Goal: Check status: Check status

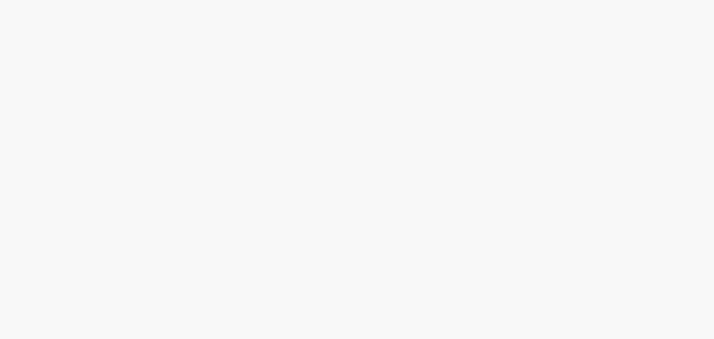
click at [56, 60] on body at bounding box center [357, 169] width 714 height 339
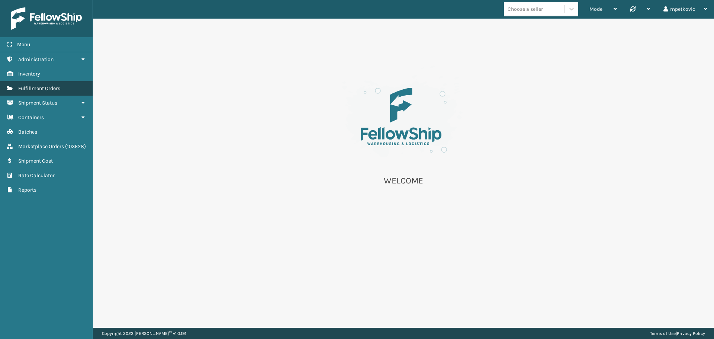
click at [47, 88] on span "Fulfillment Orders" at bounding box center [39, 88] width 42 height 6
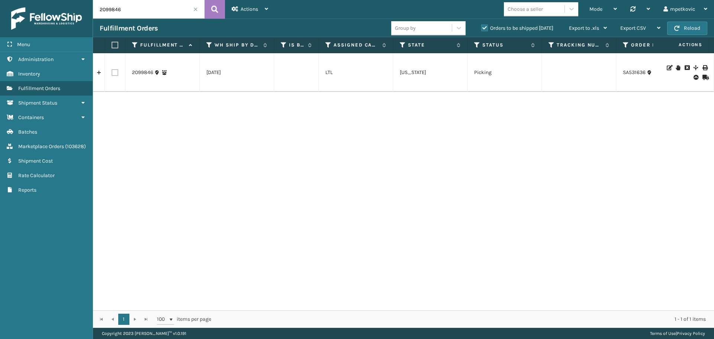
click at [195, 9] on span at bounding box center [195, 9] width 4 height 4
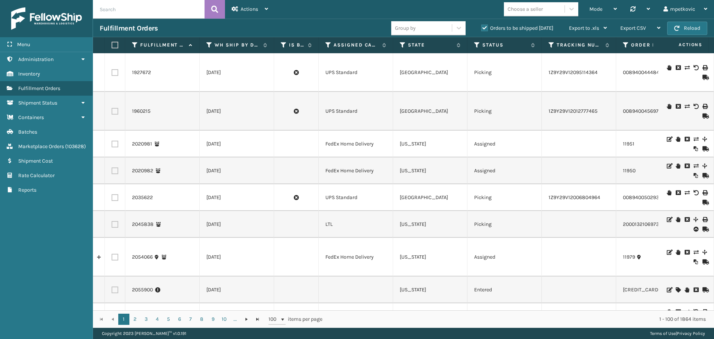
click at [232, 26] on div "Fulfillment Orders" at bounding box center [245, 28] width 291 height 9
click at [141, 74] on link "1927672" at bounding box center [141, 72] width 19 height 7
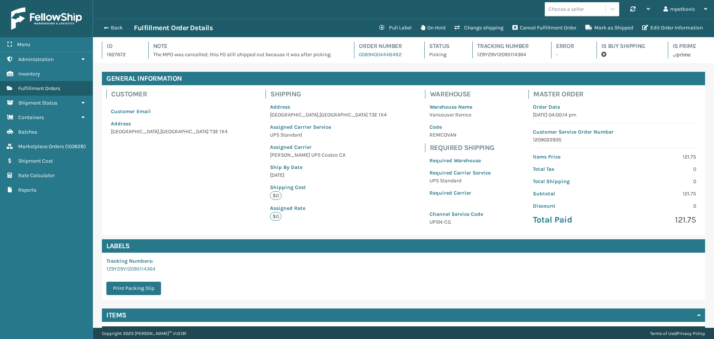
scroll to position [18, 621]
click at [113, 28] on button "Back" at bounding box center [117, 28] width 34 height 7
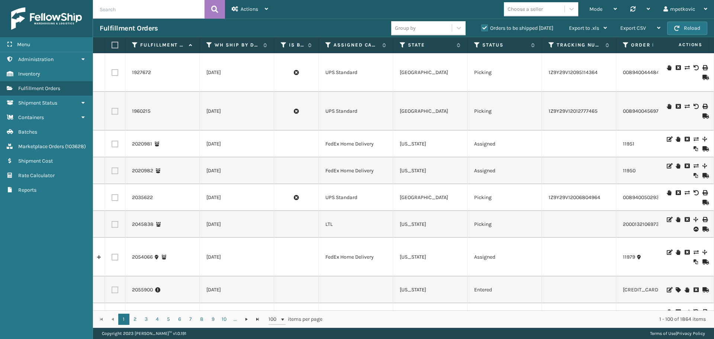
click at [235, 26] on div "Fulfillment Orders" at bounding box center [245, 28] width 291 height 9
click at [172, 28] on div "Fulfillment Orders" at bounding box center [245, 28] width 291 height 9
click at [698, 27] on button "Reload" at bounding box center [687, 28] width 40 height 13
click at [31, 241] on div "Menu Administration Inventory Fulfillment Orders Shipment Status Containers Bat…" at bounding box center [46, 169] width 93 height 339
click at [169, 30] on div "Fulfillment Orders" at bounding box center [245, 28] width 291 height 9
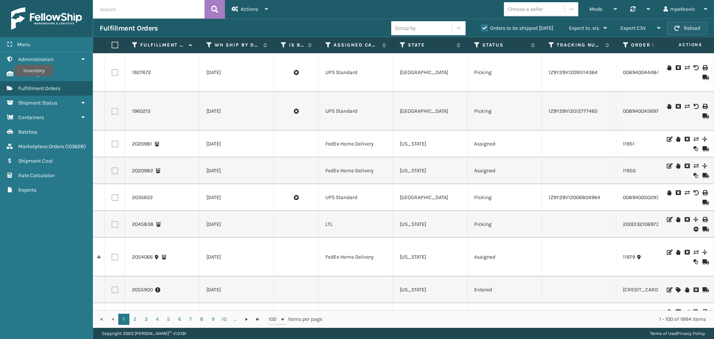
click at [695, 31] on button "Reload" at bounding box center [687, 28] width 40 height 13
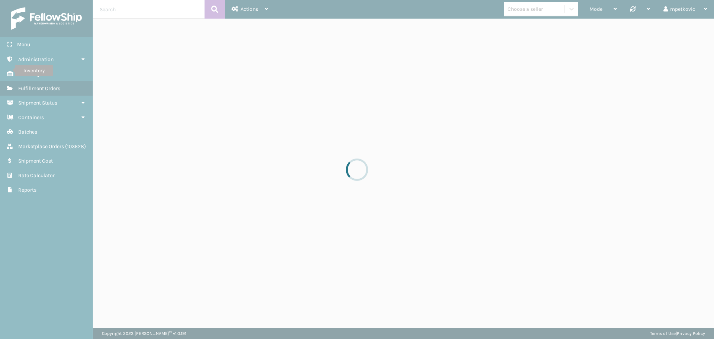
click at [251, 10] on div at bounding box center [357, 169] width 714 height 339
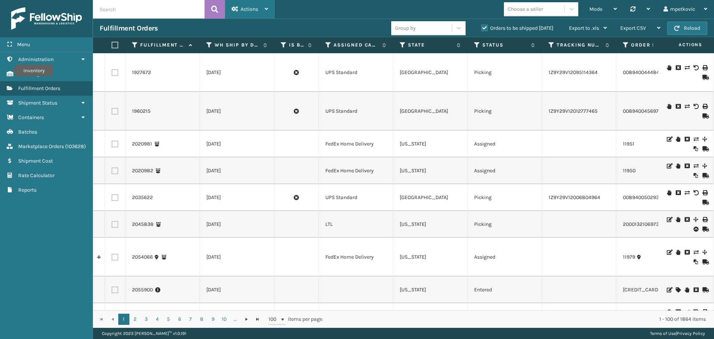
click at [248, 12] on span "Actions" at bounding box center [248, 9] width 17 height 6
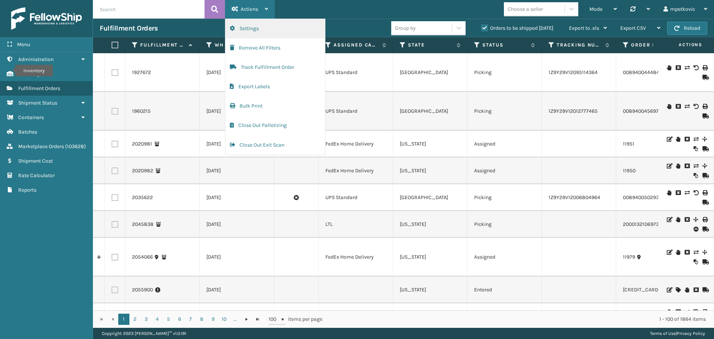
click at [263, 22] on button "Settings" at bounding box center [275, 28] width 100 height 19
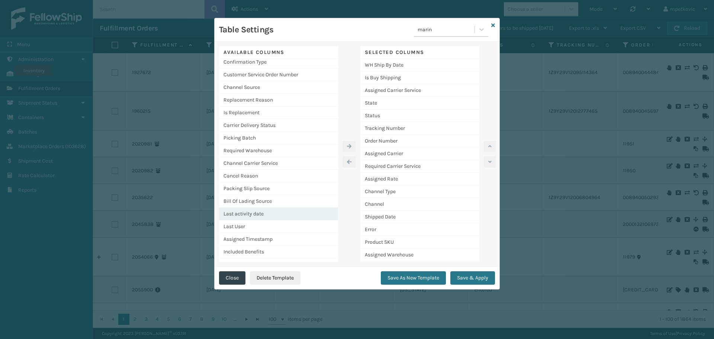
scroll to position [24, 0]
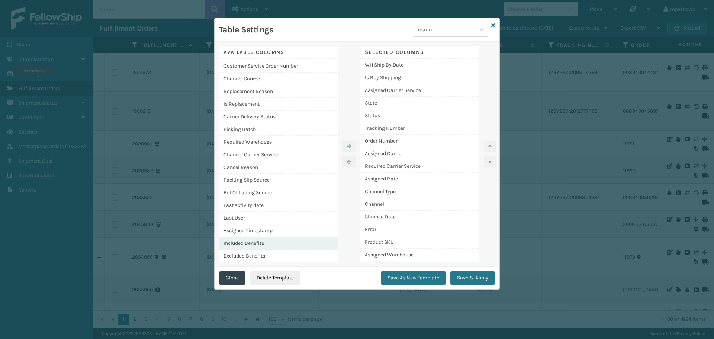
click at [262, 240] on div "Included Benefits" at bounding box center [278, 243] width 119 height 13
click at [354, 146] on button "button" at bounding box center [348, 145] width 13 height 11
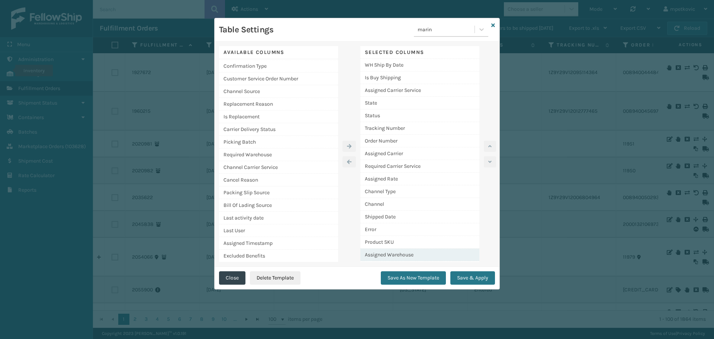
scroll to position [12, 0]
click at [458, 278] on button "Save & Apply" at bounding box center [472, 277] width 45 height 13
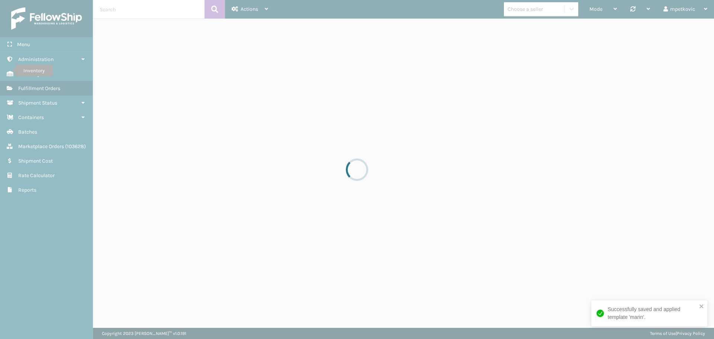
click at [612, 305] on div "Successfully saved and applied template 'marin'." at bounding box center [651, 313] width 89 height 16
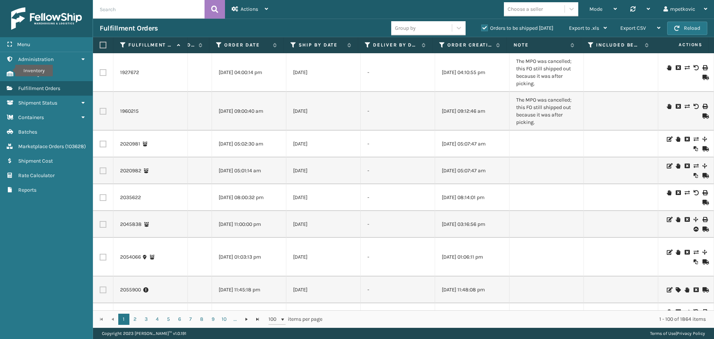
scroll to position [0, 1792]
click at [588, 42] on icon at bounding box center [588, 45] width 6 height 7
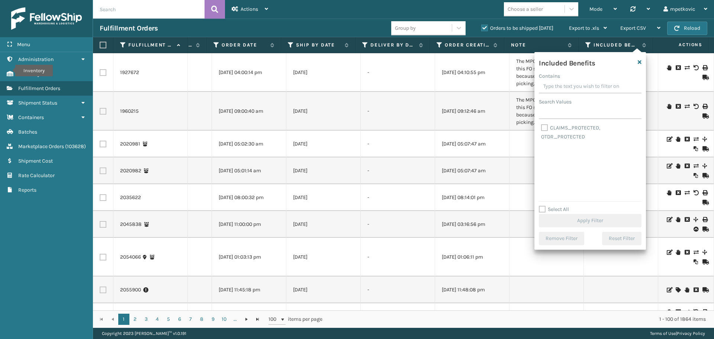
click at [544, 128] on label "CLAIMS_PROTECTED, OTDR_PROTECTED" at bounding box center [570, 131] width 59 height 15
click at [541, 128] on input "CLAIMS_PROTECTED, OTDR_PROTECTED" at bounding box center [541, 125] width 0 height 5
checkbox input "true"
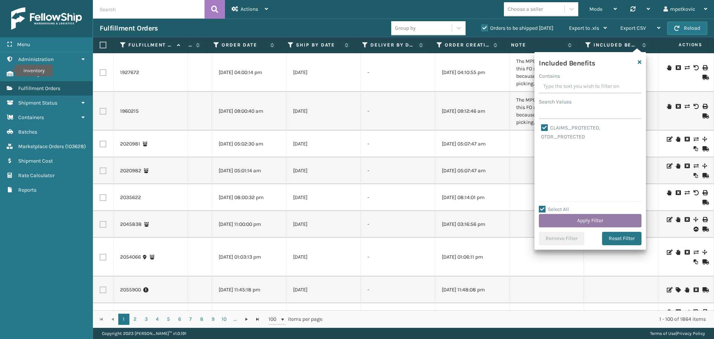
click at [588, 220] on button "Apply Filter" at bounding box center [590, 220] width 103 height 13
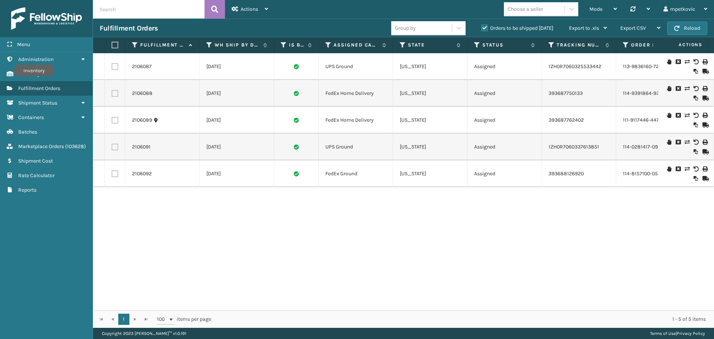
click at [194, 227] on div "2106087 09/29/2025 UPS Ground Florida Assigned 1ZH0R7060325533442 113-9836160-7…" at bounding box center [403, 181] width 621 height 257
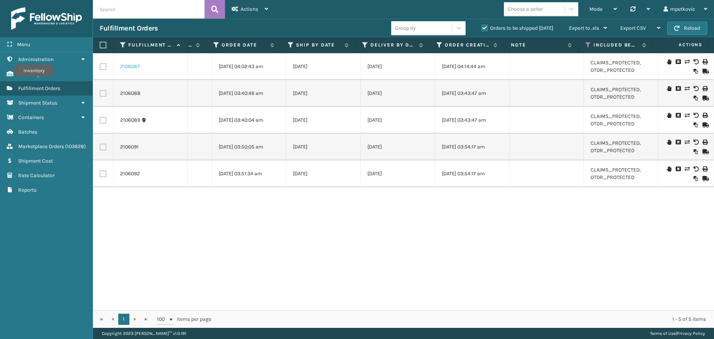
click at [129, 65] on link "2106087" at bounding box center [130, 66] width 20 height 7
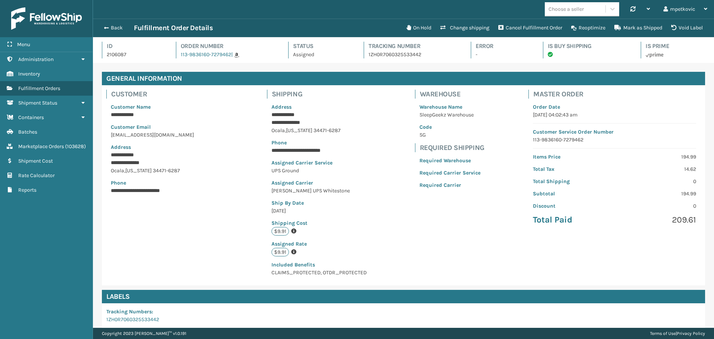
scroll to position [18, 621]
click at [355, 213] on p "09/29/2025" at bounding box center [318, 211] width 95 height 8
click at [220, 224] on div "**********" at bounding box center [403, 185] width 603 height 200
click at [235, 241] on div "**********" at bounding box center [403, 185] width 603 height 200
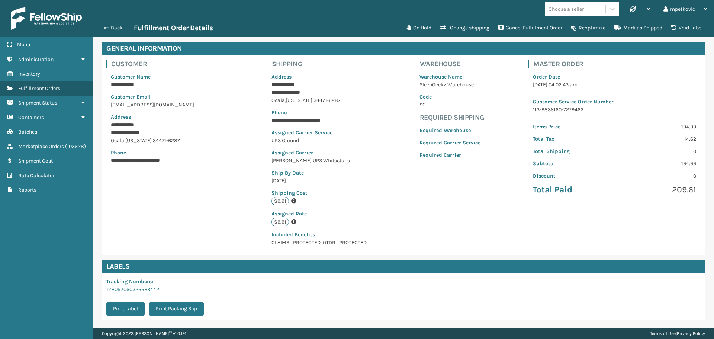
scroll to position [0, 0]
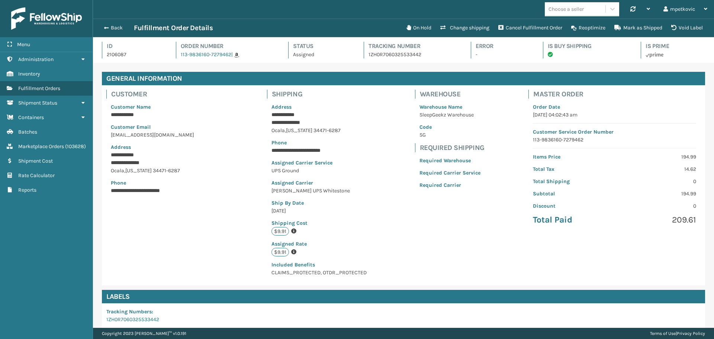
click at [245, 180] on div "**********" at bounding box center [403, 185] width 603 height 200
click at [247, 171] on div "**********" at bounding box center [403, 185] width 603 height 200
click at [364, 115] on p "**********" at bounding box center [318, 115] width 94 height 8
click at [265, 115] on div "**********" at bounding box center [318, 185] width 113 height 200
click at [192, 205] on div "**********" at bounding box center [403, 185] width 603 height 200
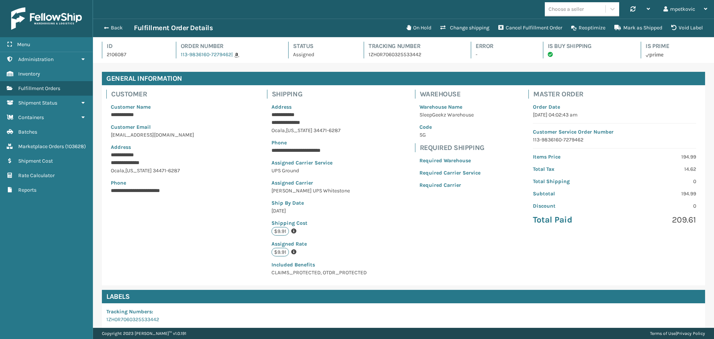
click at [139, 213] on div "**********" at bounding box center [403, 185] width 603 height 200
click at [114, 30] on button "Back" at bounding box center [117, 28] width 34 height 7
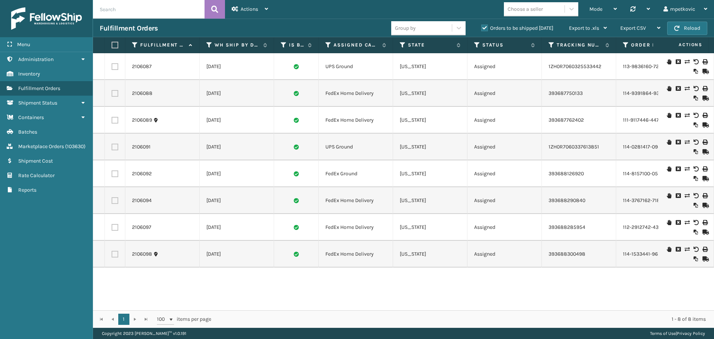
click at [38, 231] on div "Menu Reports Administration Reports Inventory Reports Fulfillment Orders Report…" at bounding box center [46, 169] width 93 height 339
click at [33, 227] on div "Menu Reports Administration Reports Inventory Reports Fulfillment Orders Report…" at bounding box center [46, 169] width 93 height 339
click at [41, 224] on div "Menu Reports Administration Reports Inventory Reports Fulfillment Orders Report…" at bounding box center [46, 169] width 93 height 339
click at [29, 220] on div "Menu Reports Administration Reports Inventory Reports Fulfillment Orders Report…" at bounding box center [46, 169] width 93 height 339
drag, startPoint x: 140, startPoint y: 14, endPoint x: 200, endPoint y: 10, distance: 59.6
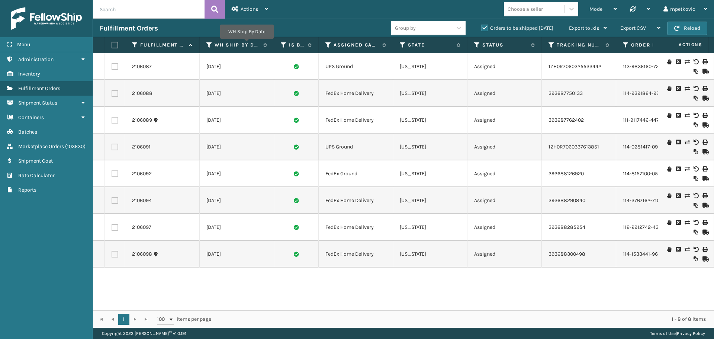
click at [142, 14] on input "text" at bounding box center [148, 9] width 111 height 19
paste input "2099846"
type input "2099846"
click at [212, 6] on icon at bounding box center [214, 9] width 7 height 11
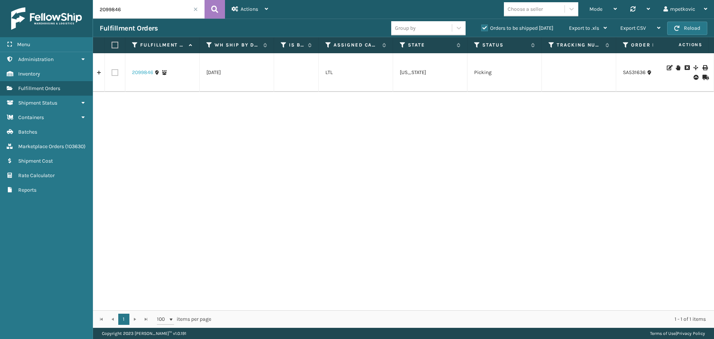
click at [143, 73] on link "2099846" at bounding box center [142, 72] width 21 height 7
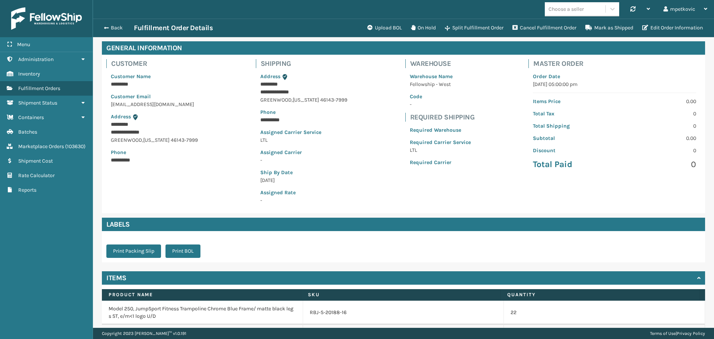
scroll to position [107, 0]
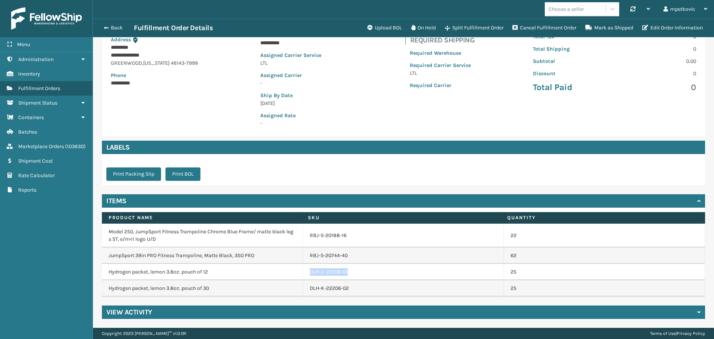
drag, startPoint x: 348, startPoint y: 275, endPoint x: 306, endPoint y: 272, distance: 42.1
click at [310, 272] on div "DLH-K-22206-01" at bounding box center [403, 271] width 187 height 7
copy link "DLH-K-22206-01"
click at [327, 88] on div "**********" at bounding box center [304, 61] width 96 height 140
